Goal: Information Seeking & Learning: Learn about a topic

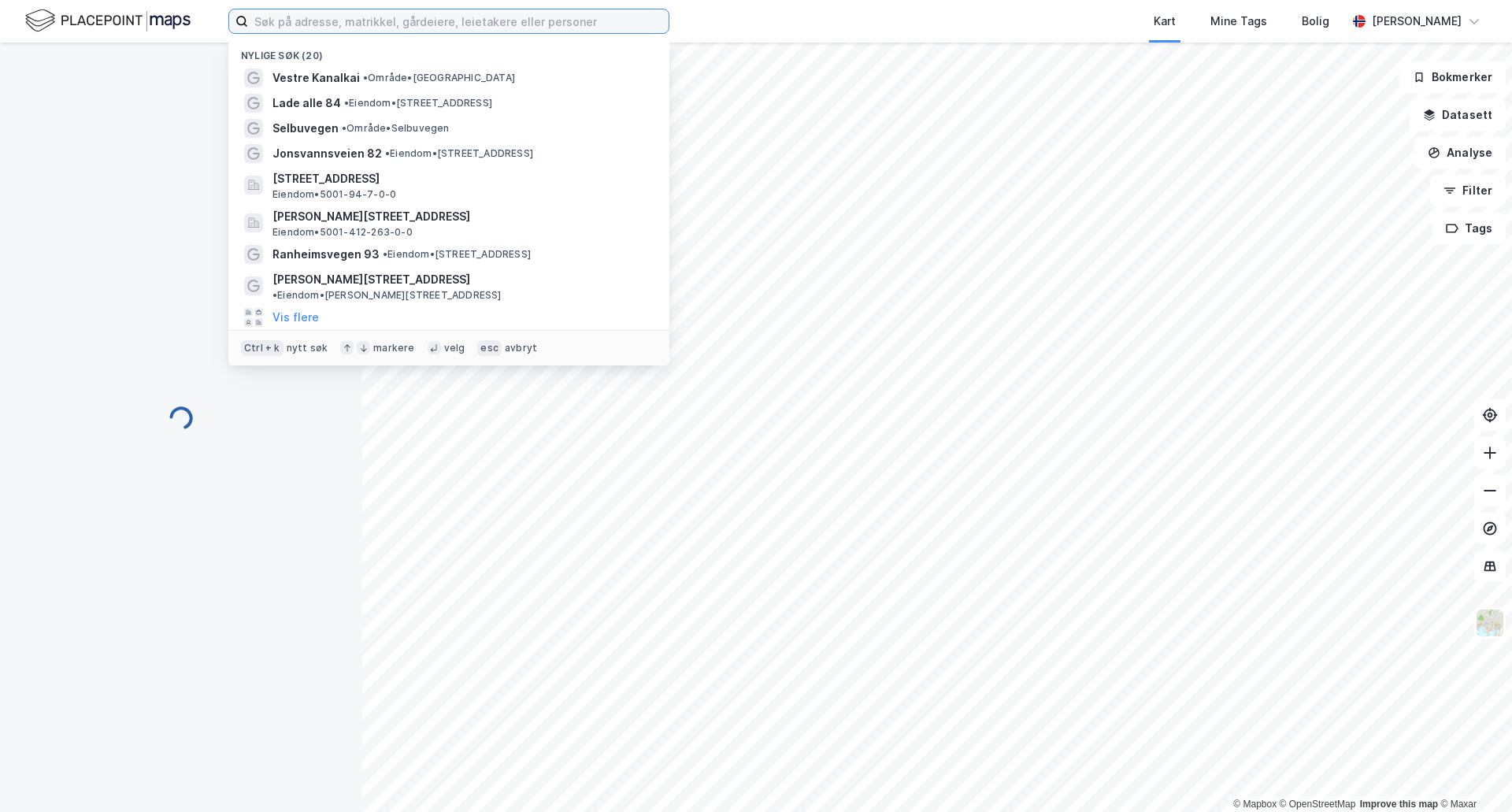
drag, startPoint x: 279, startPoint y: 25, endPoint x: 283, endPoint y: 17, distance: 8.9
click at [278, 25] on input at bounding box center [458, 21] width 421 height 24
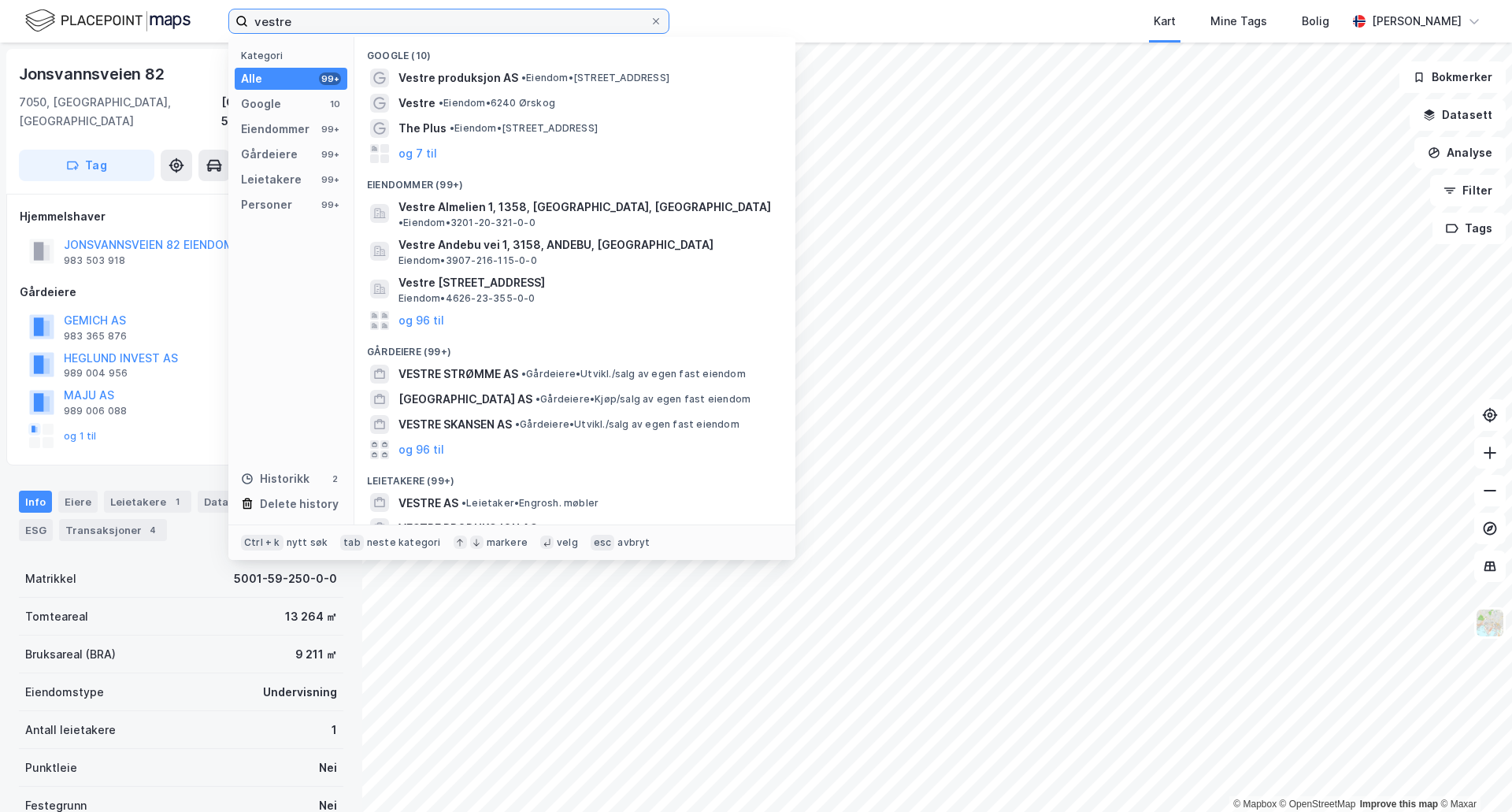
type input "vestre"
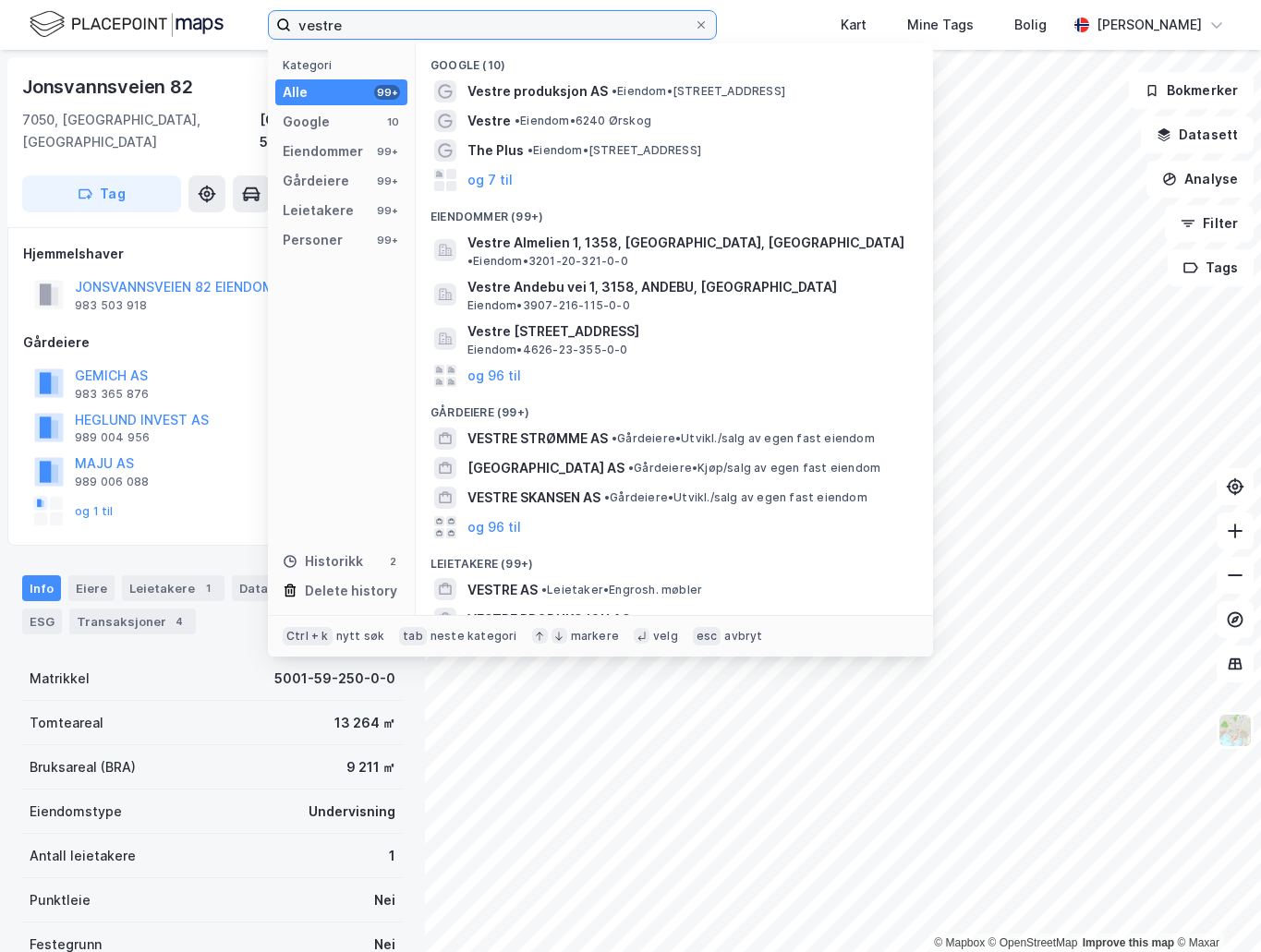
click at [370, 33] on input "vestre" at bounding box center [493, 25] width 402 height 28
click at [707, 25] on icon at bounding box center [701, 25] width 11 height 11
click at [694, 25] on input "vestre" at bounding box center [493, 25] width 402 height 28
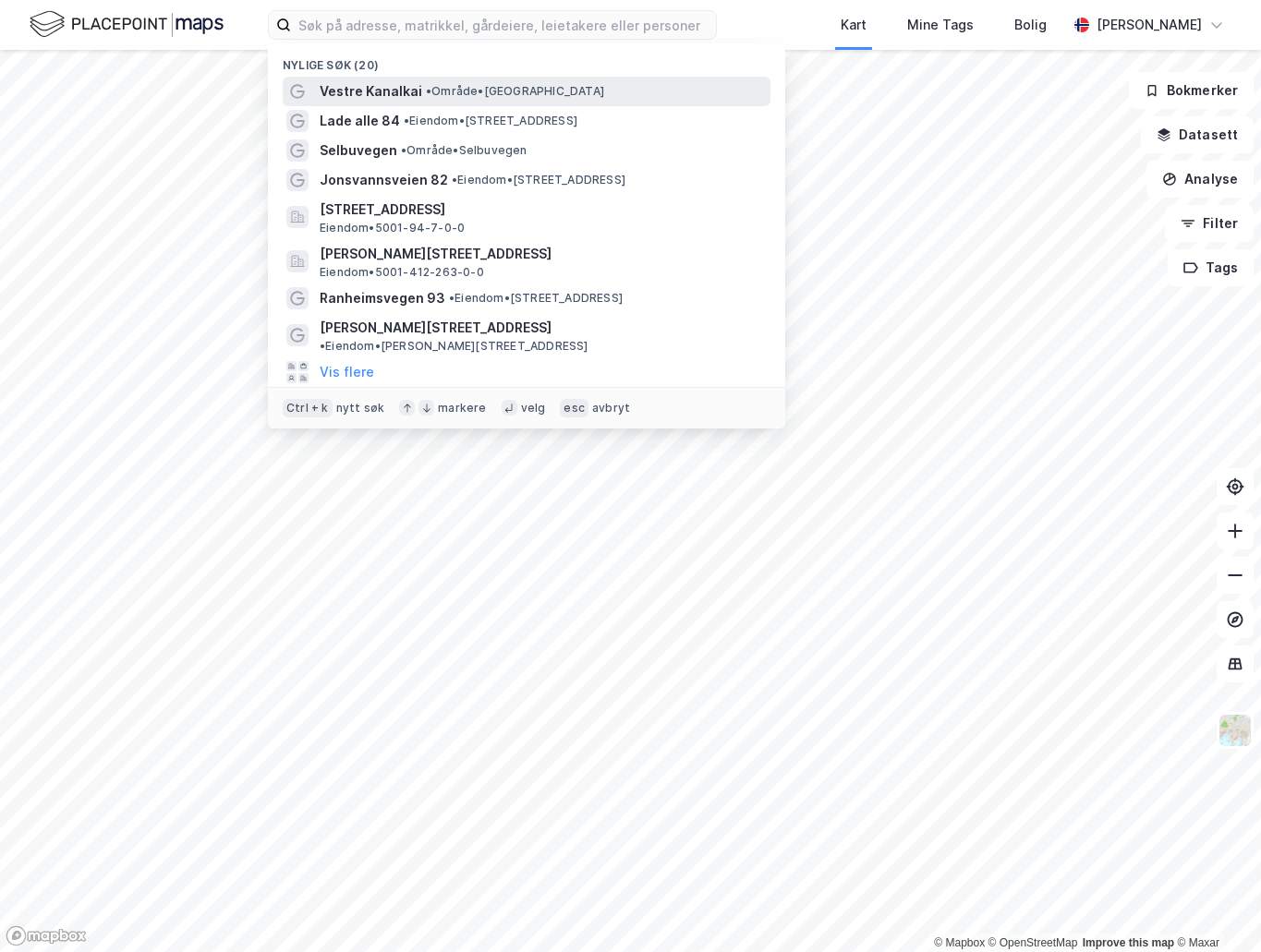
click at [368, 96] on span "Vestre Kanalkai" at bounding box center [371, 91] width 103 height 22
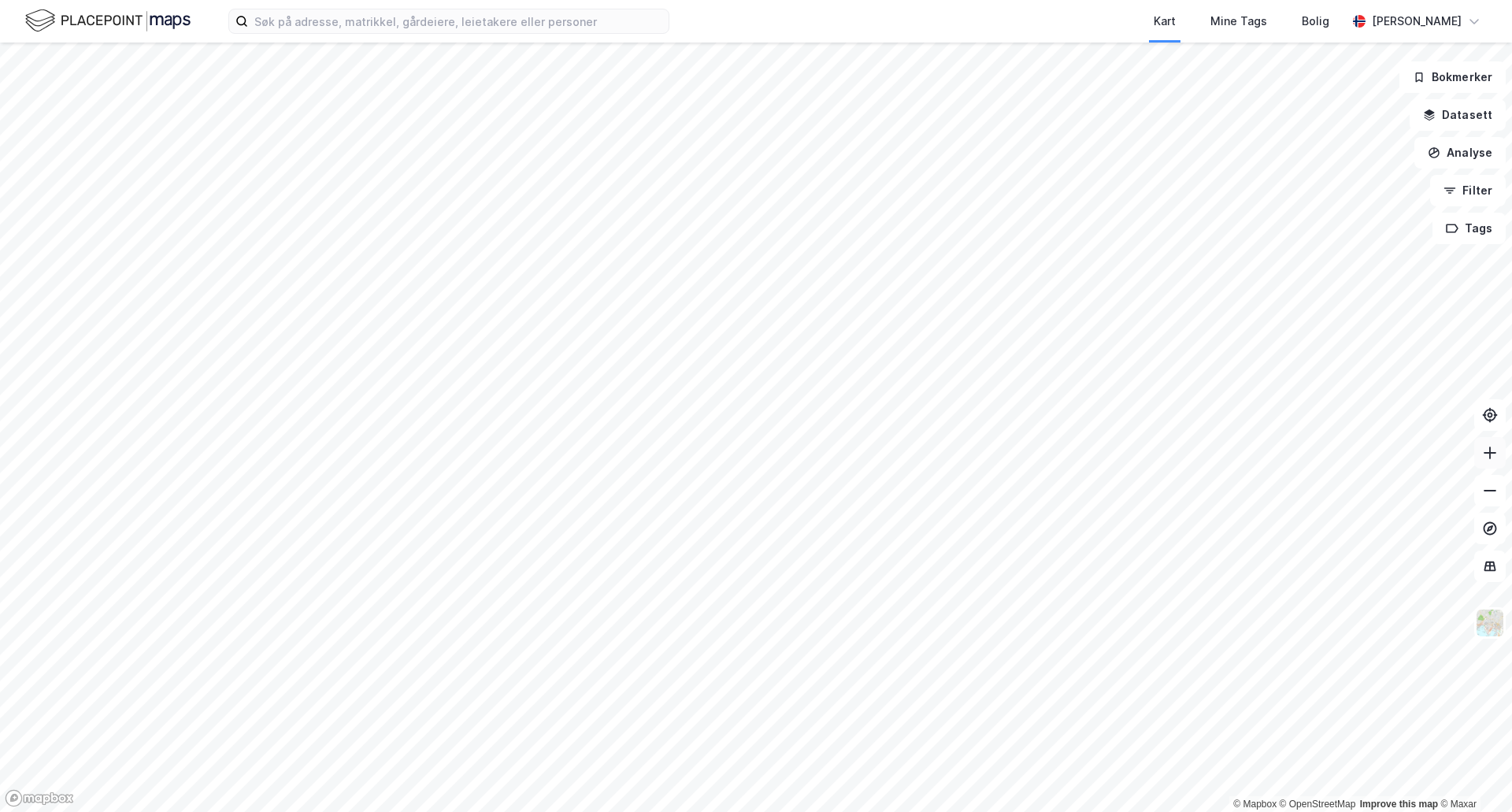
click at [1488, 453] on icon at bounding box center [1490, 453] width 16 height 16
click at [1488, 453] on icon at bounding box center [1490, 453] width 12 height 2
click at [1488, 488] on icon at bounding box center [1490, 490] width 16 height 16
click at [1463, 150] on button "Analyse" at bounding box center [1461, 153] width 91 height 32
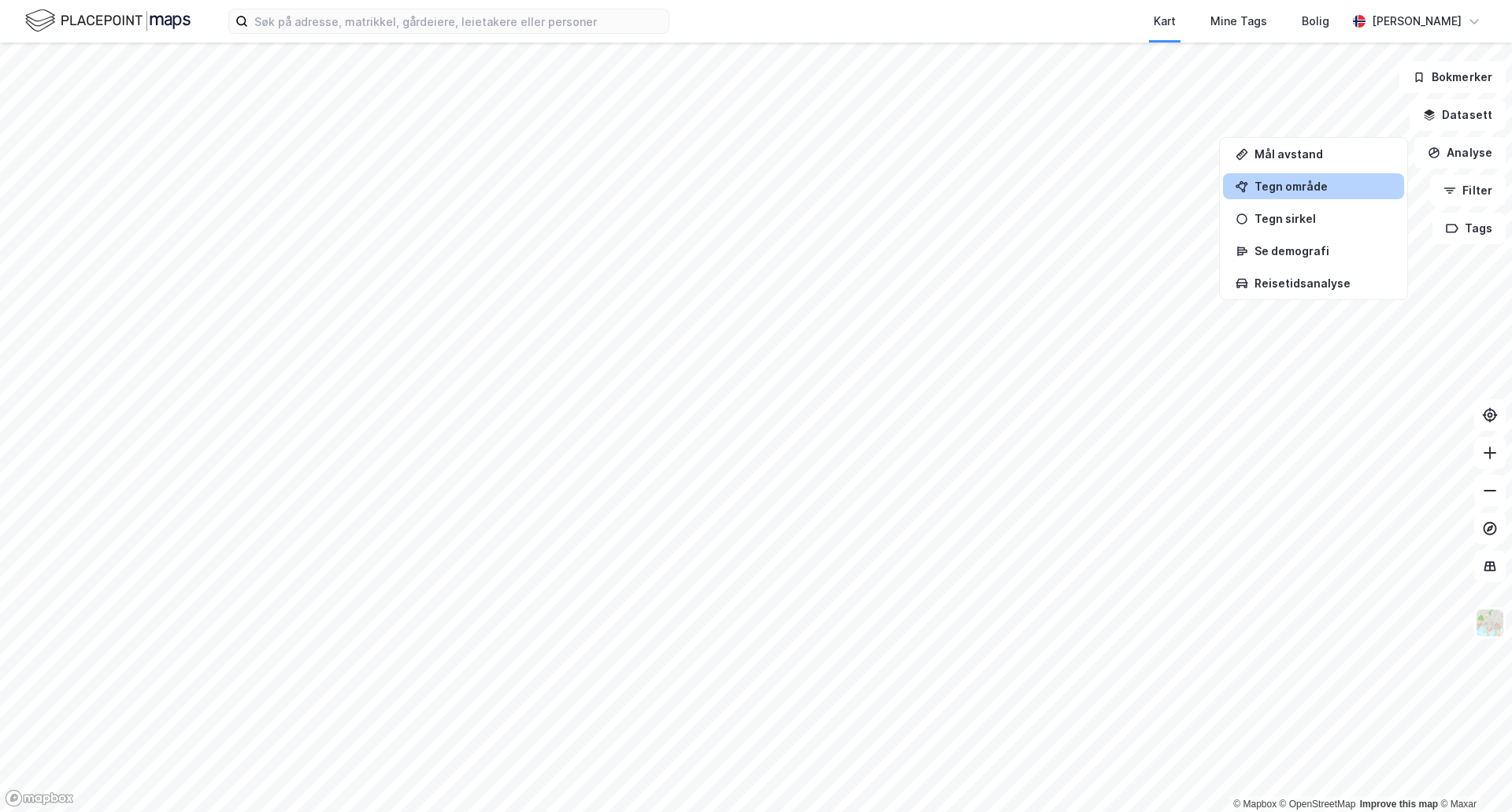
click at [1305, 187] on div "Tegn område" at bounding box center [1323, 186] width 137 height 13
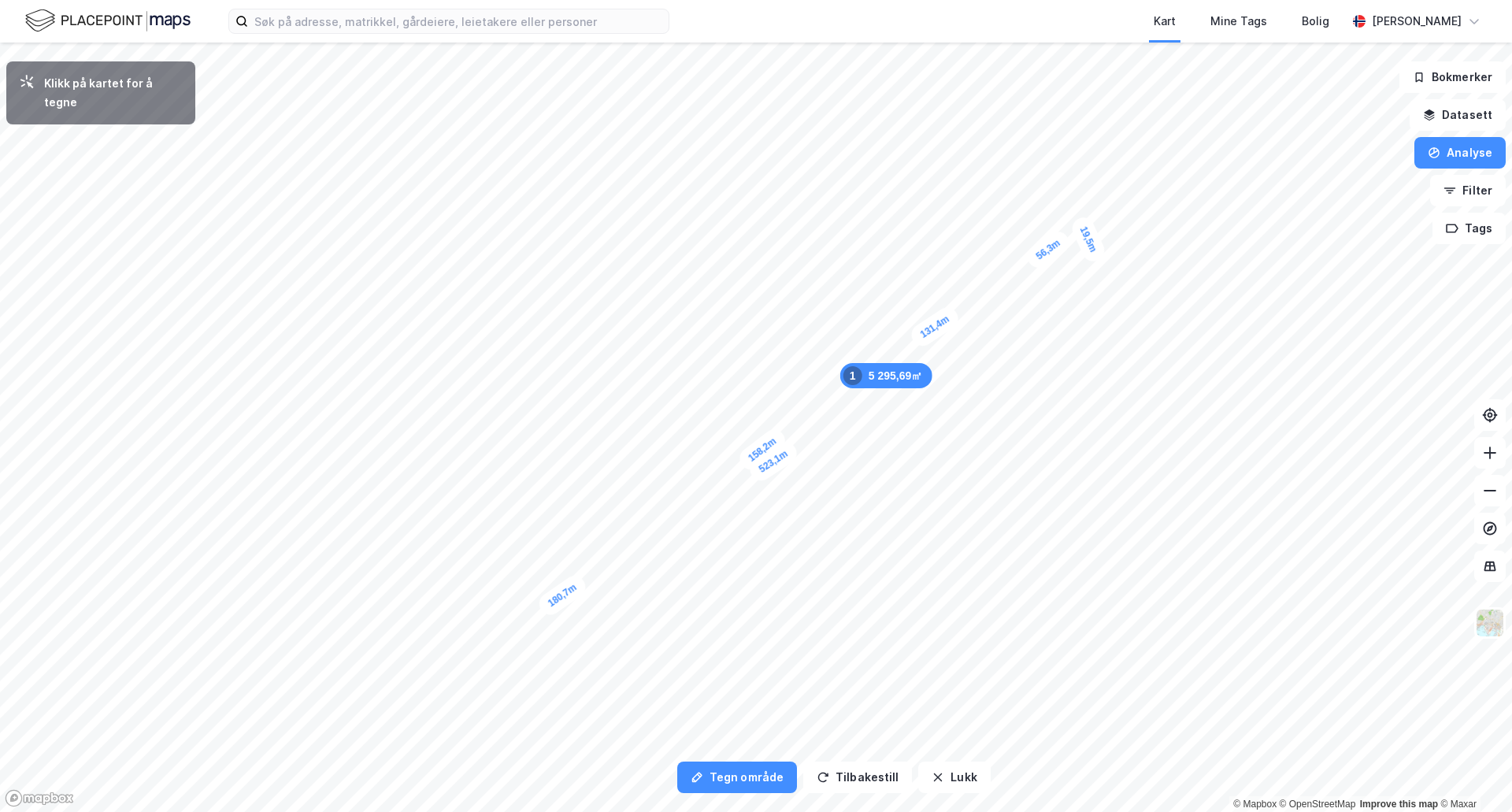
click at [1094, 252] on div "19,5m" at bounding box center [1088, 239] width 39 height 51
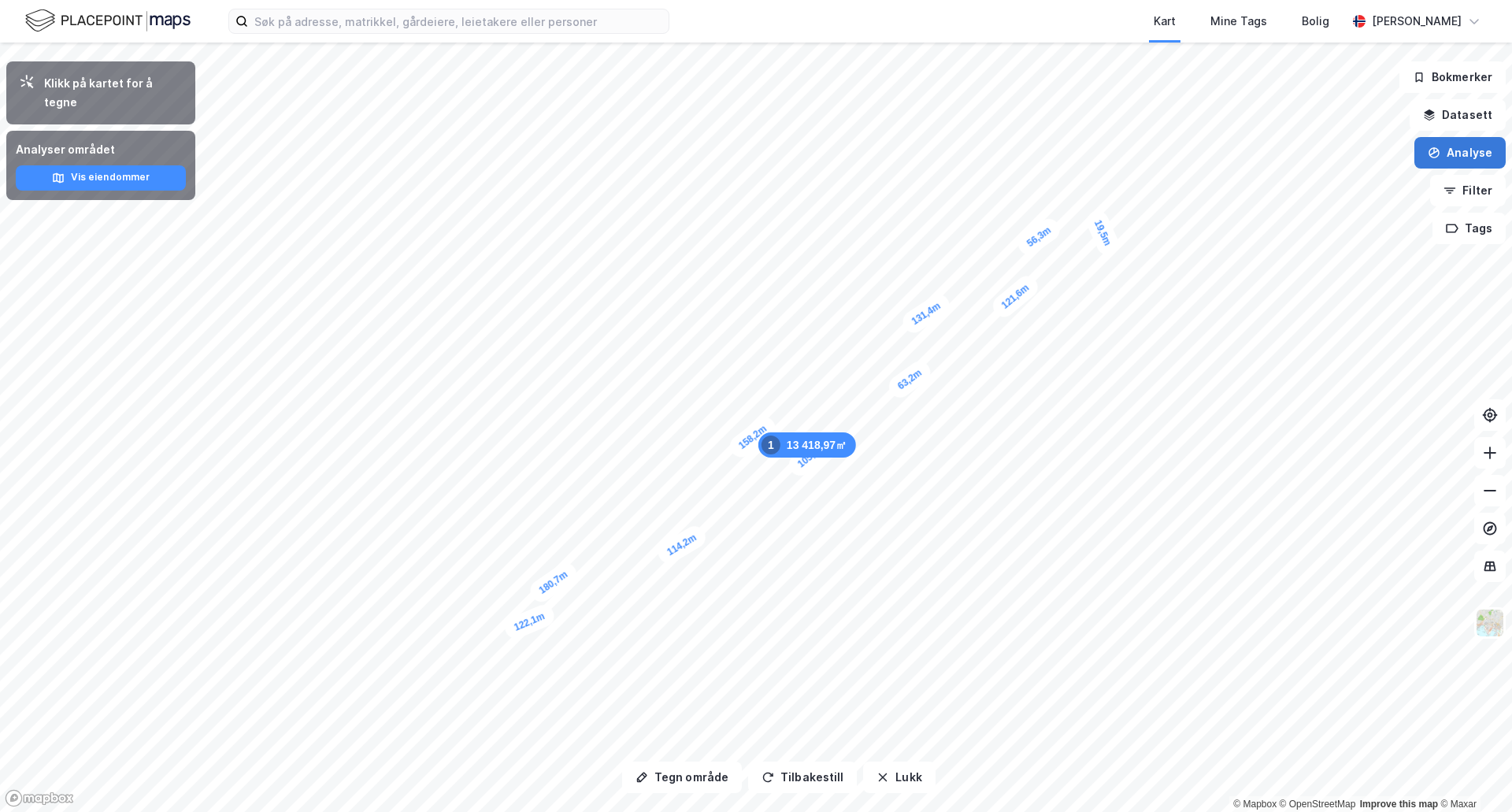
click at [1465, 153] on button "Analyse" at bounding box center [1461, 153] width 91 height 32
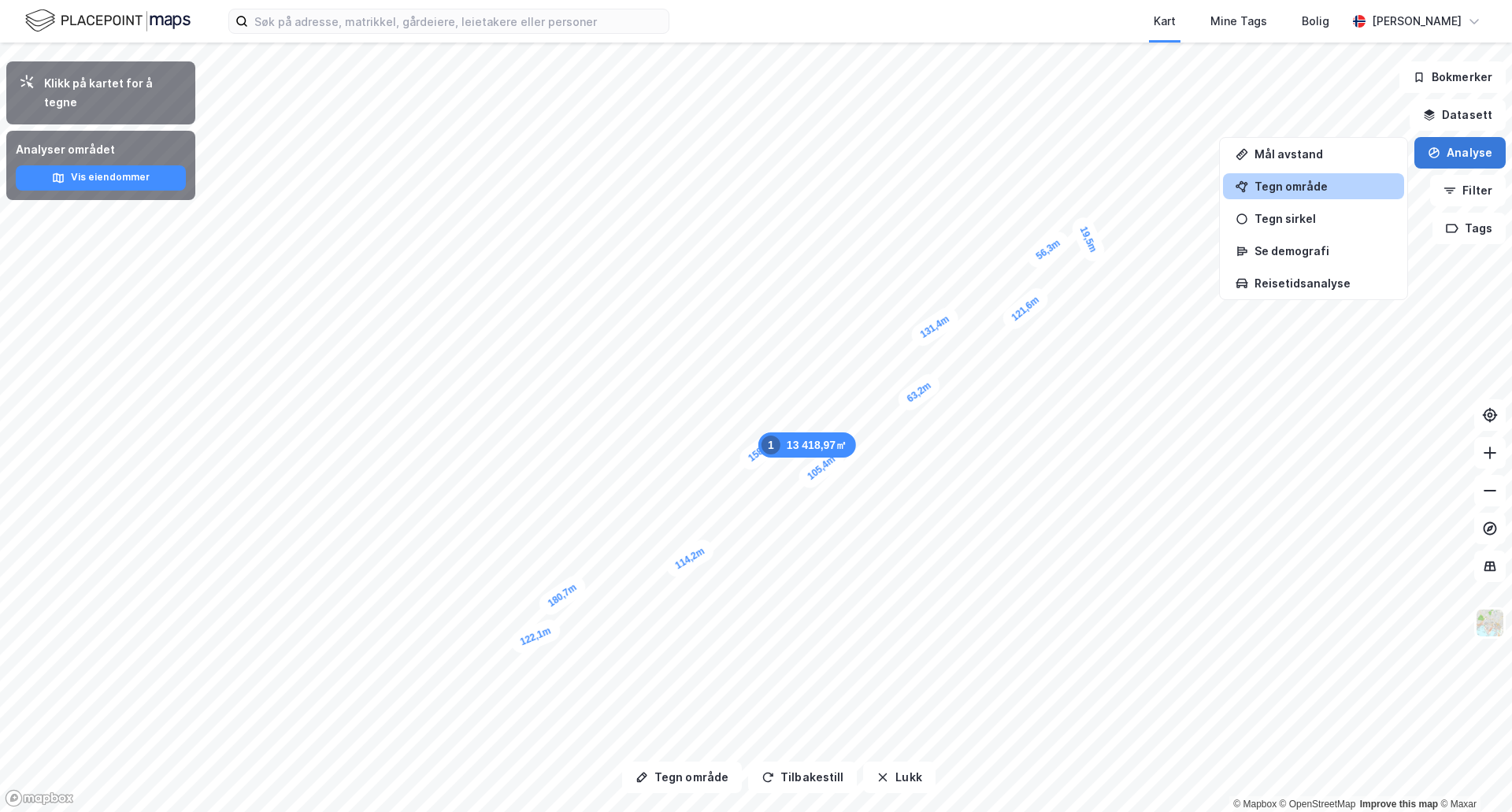
click at [1462, 147] on button "Analyse" at bounding box center [1461, 153] width 91 height 32
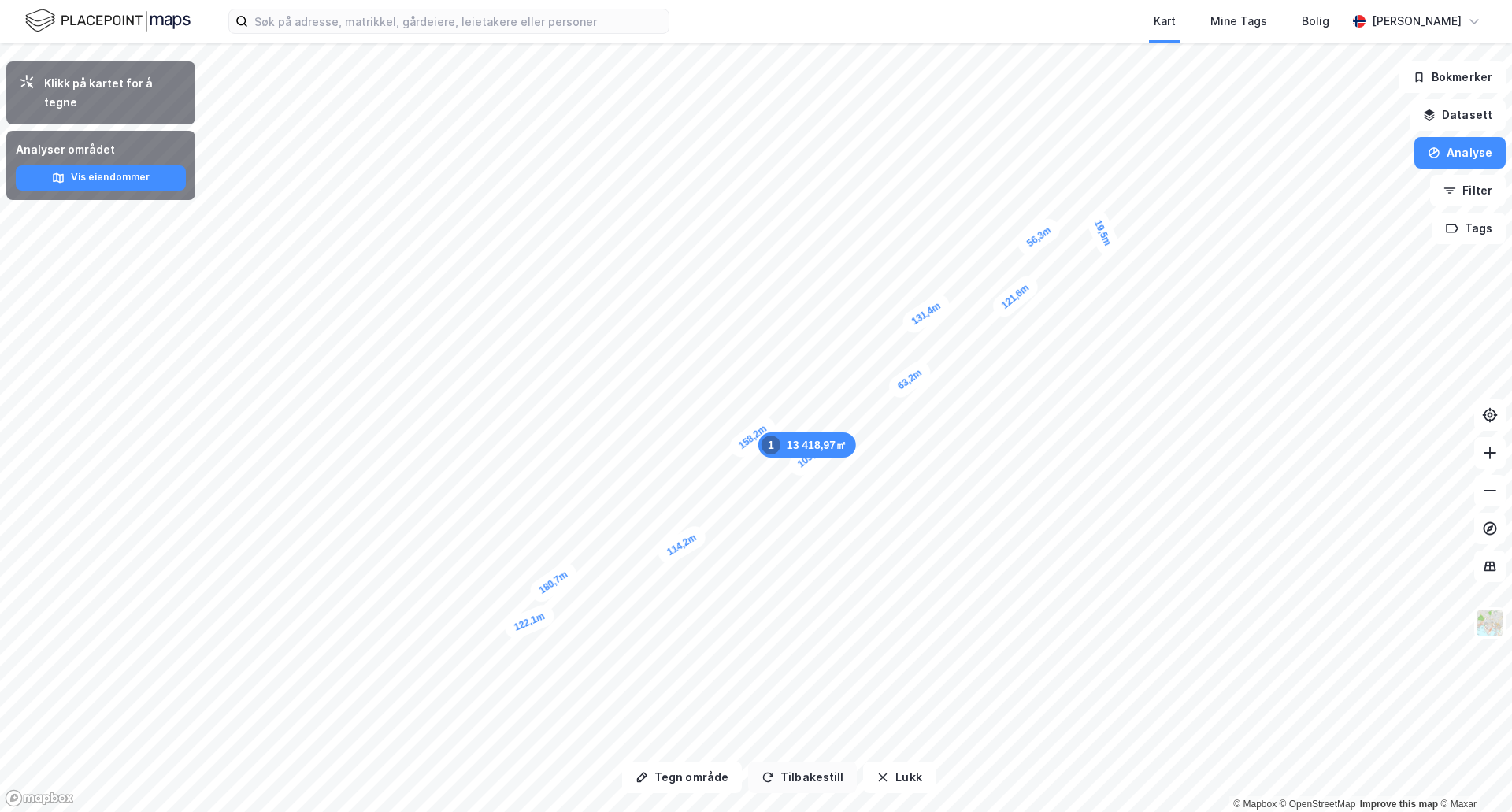
click at [802, 770] on button "Tilbakestill" at bounding box center [802, 777] width 109 height 32
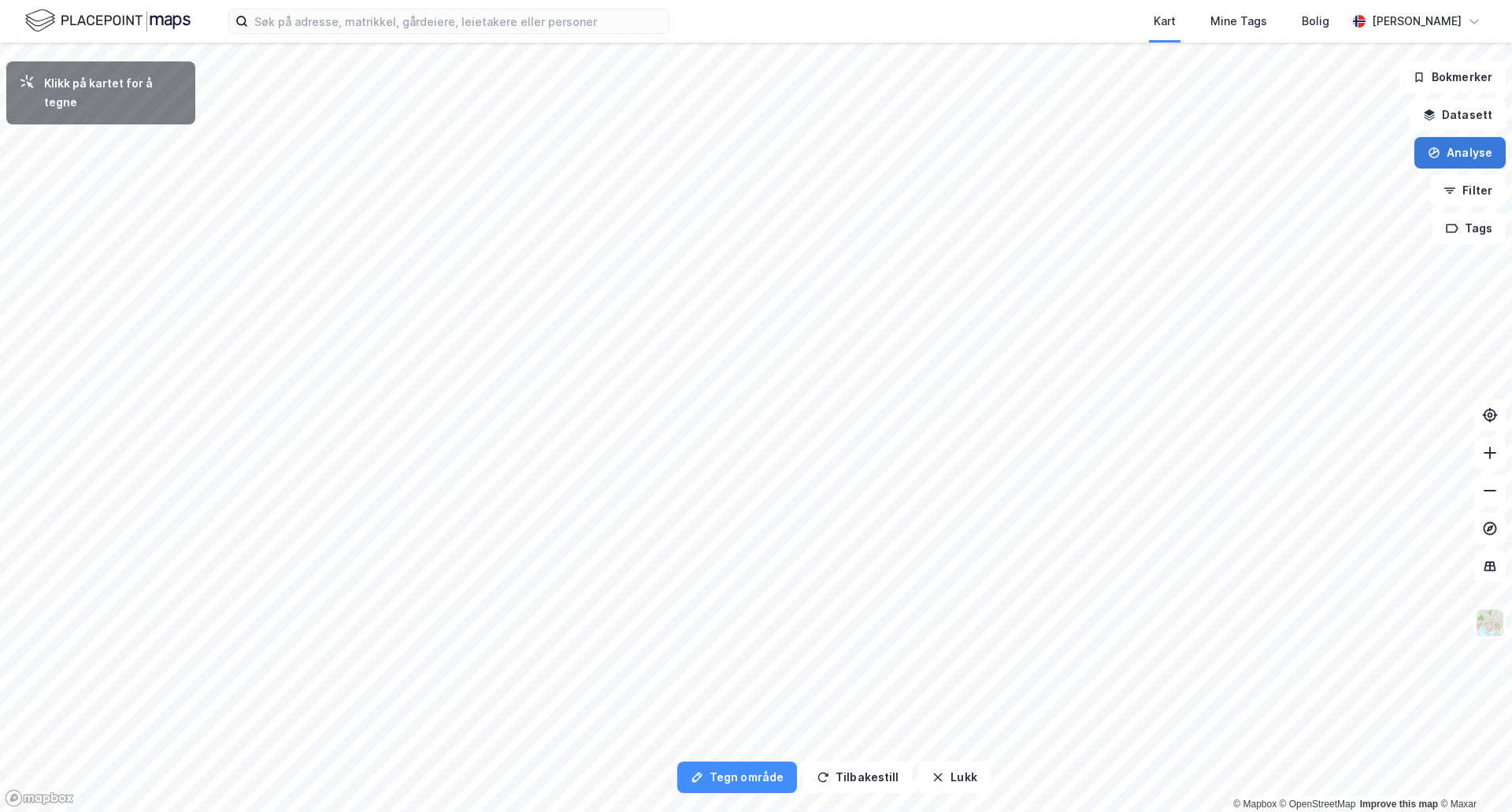
click at [1461, 149] on button "Analyse" at bounding box center [1461, 153] width 91 height 32
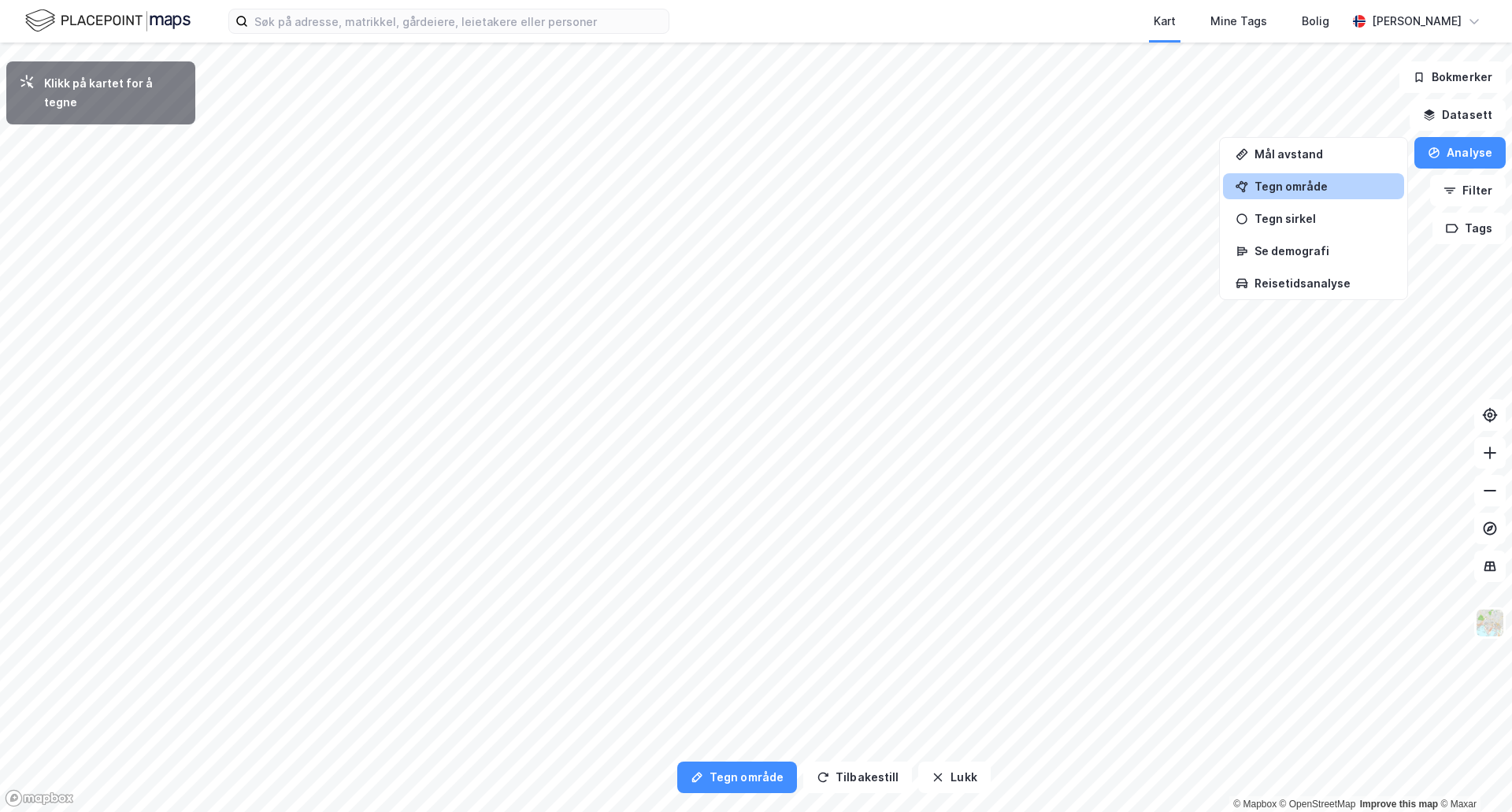
click at [1284, 181] on div "Tegn område" at bounding box center [1323, 186] width 137 height 13
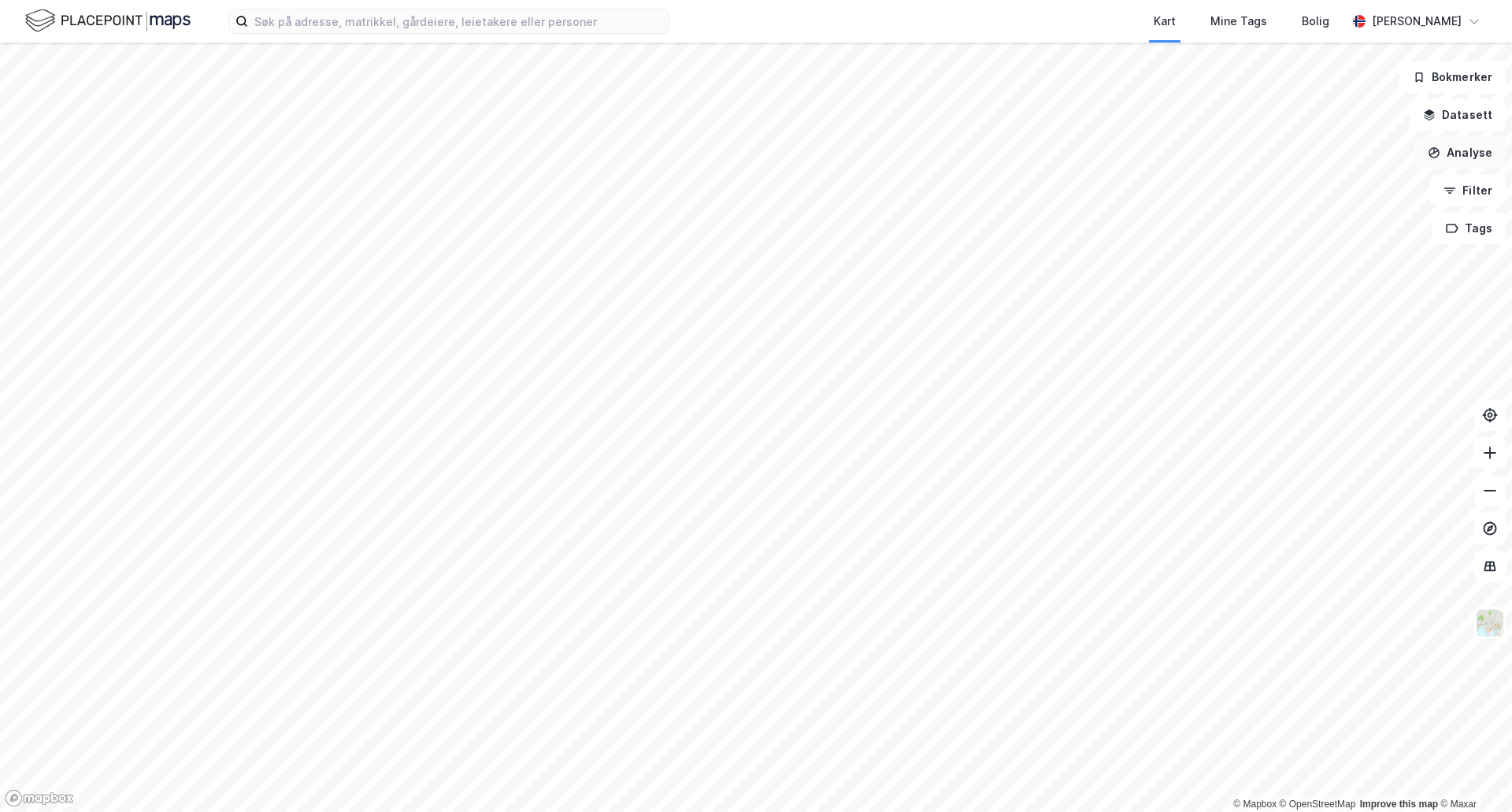
click at [1465, 154] on button "Analyse" at bounding box center [1461, 153] width 91 height 32
click at [1295, 183] on div "Tegn område" at bounding box center [1323, 186] width 137 height 13
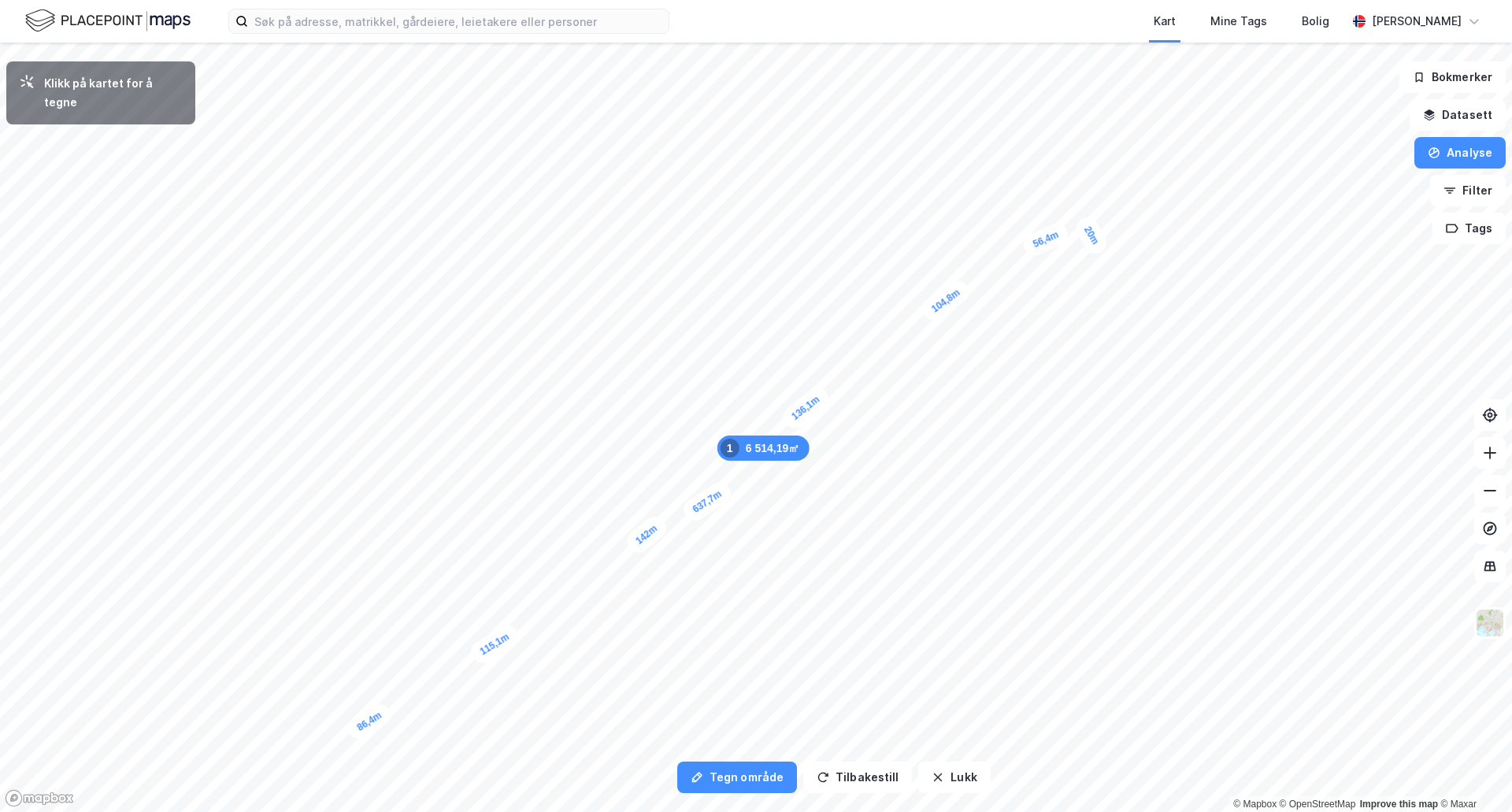
click at [1099, 248] on div "20m" at bounding box center [1091, 235] width 38 height 44
click at [335, 753] on div "13m" at bounding box center [324, 753] width 40 height 27
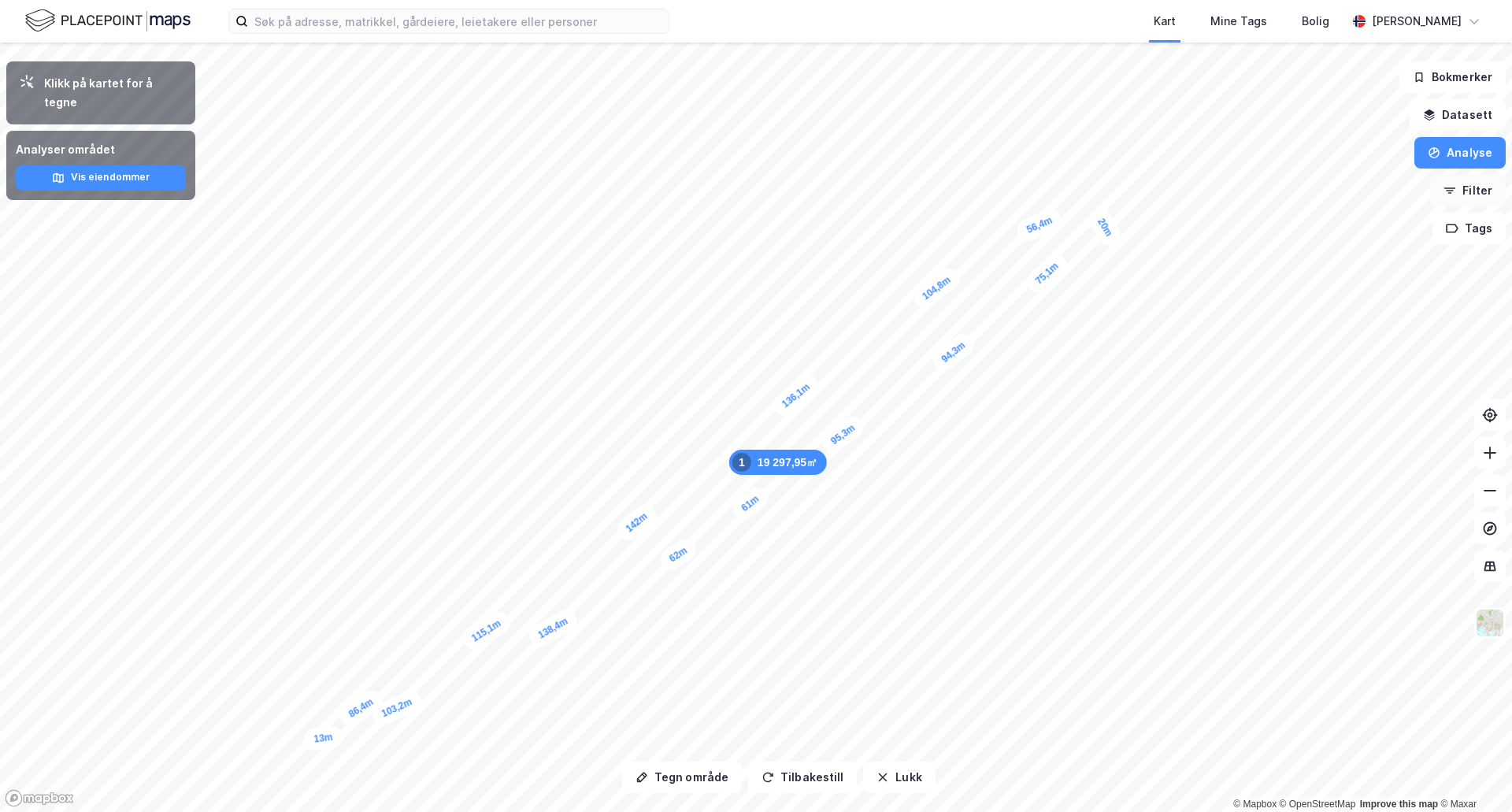
click at [1477, 190] on button "Filter" at bounding box center [1468, 190] width 76 height 32
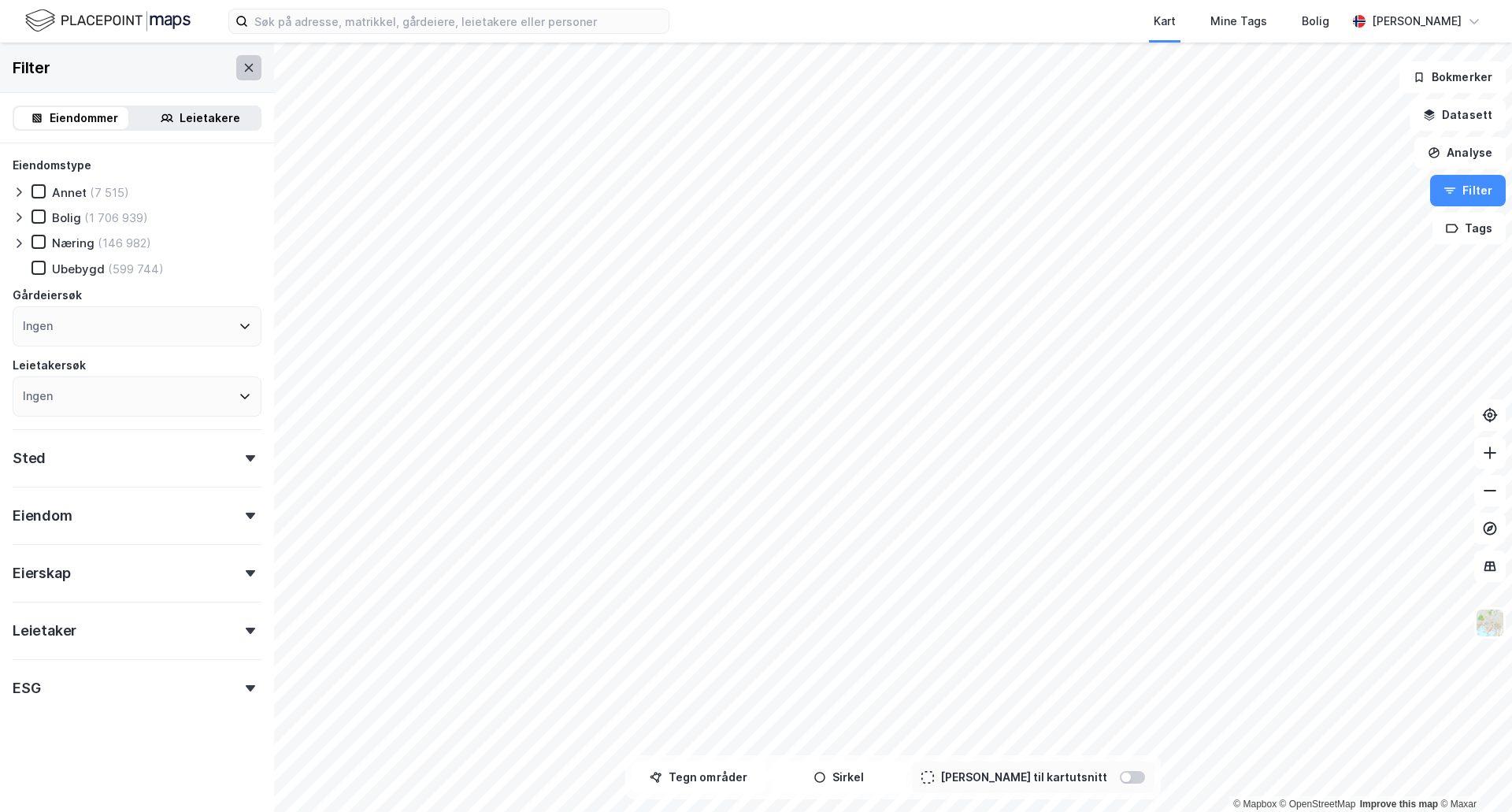
click at [236, 69] on button at bounding box center [248, 67] width 25 height 25
